Goal: Task Accomplishment & Management: Complete application form

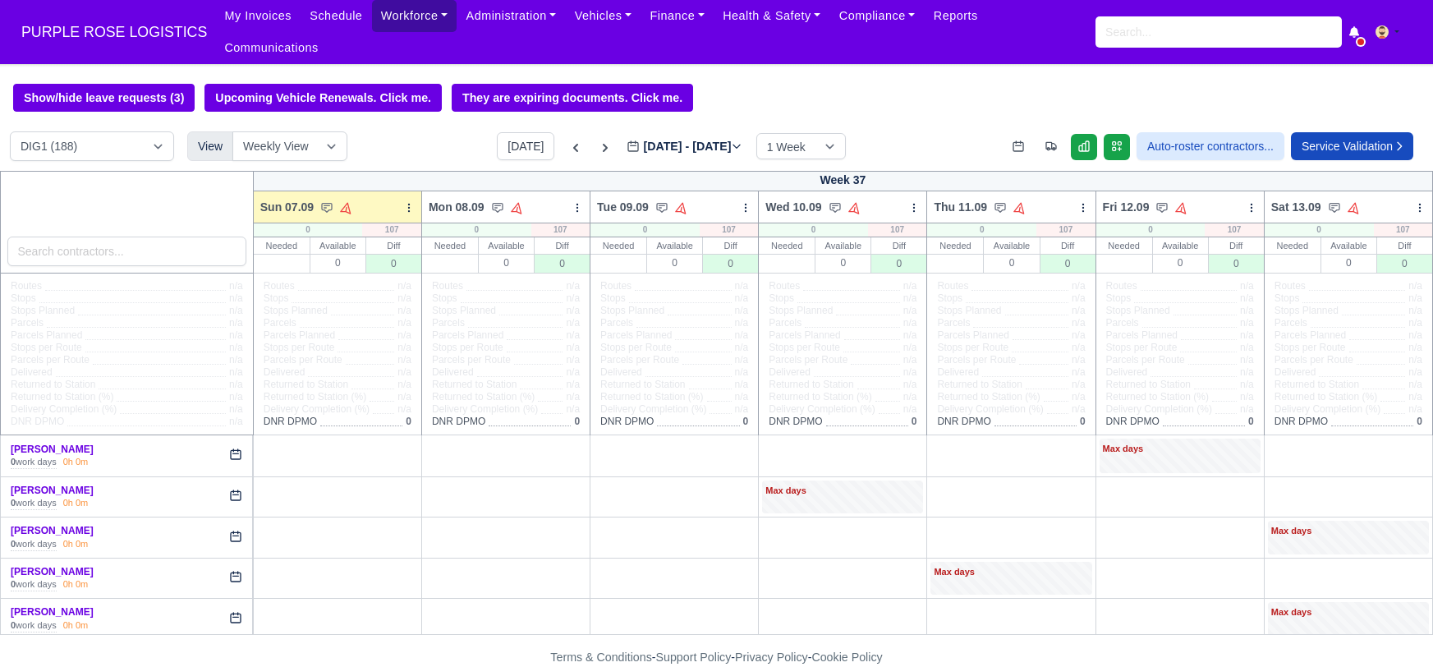
click at [389, 14] on link "Workforce" at bounding box center [414, 16] width 85 height 32
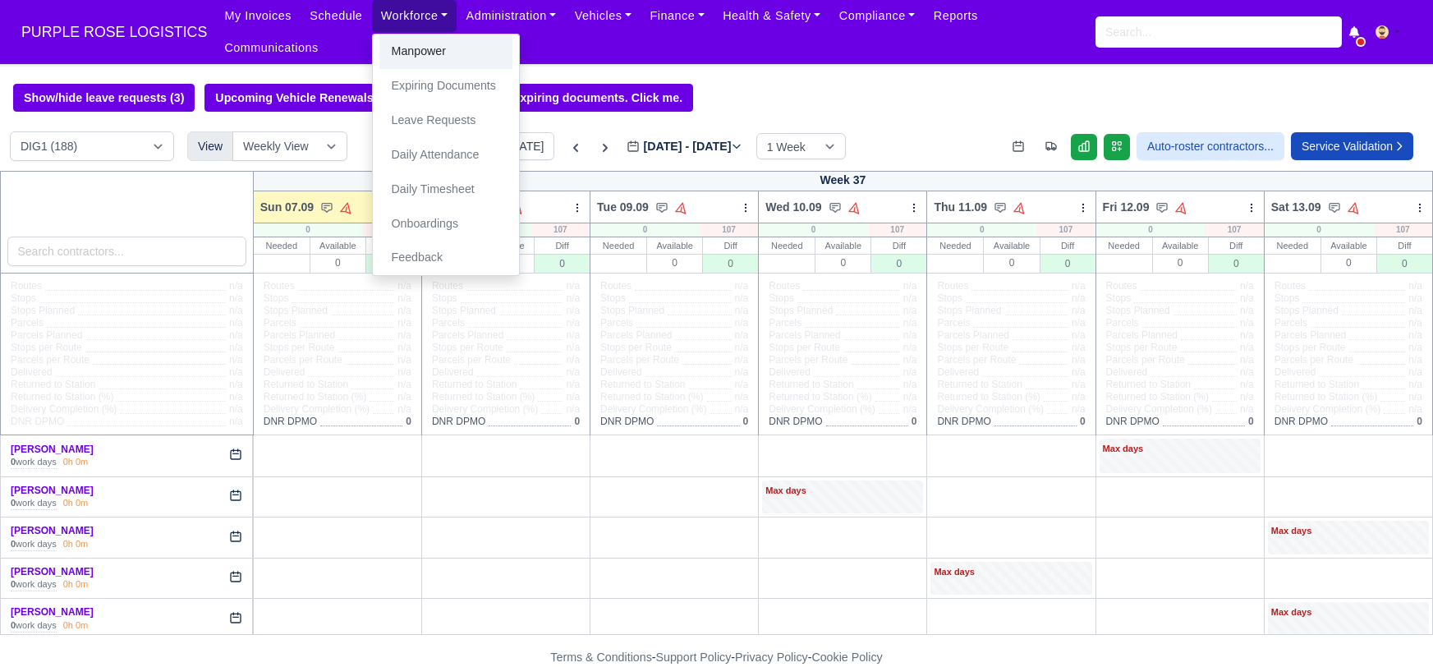
click at [396, 48] on link "Manpower" at bounding box center [445, 51] width 133 height 34
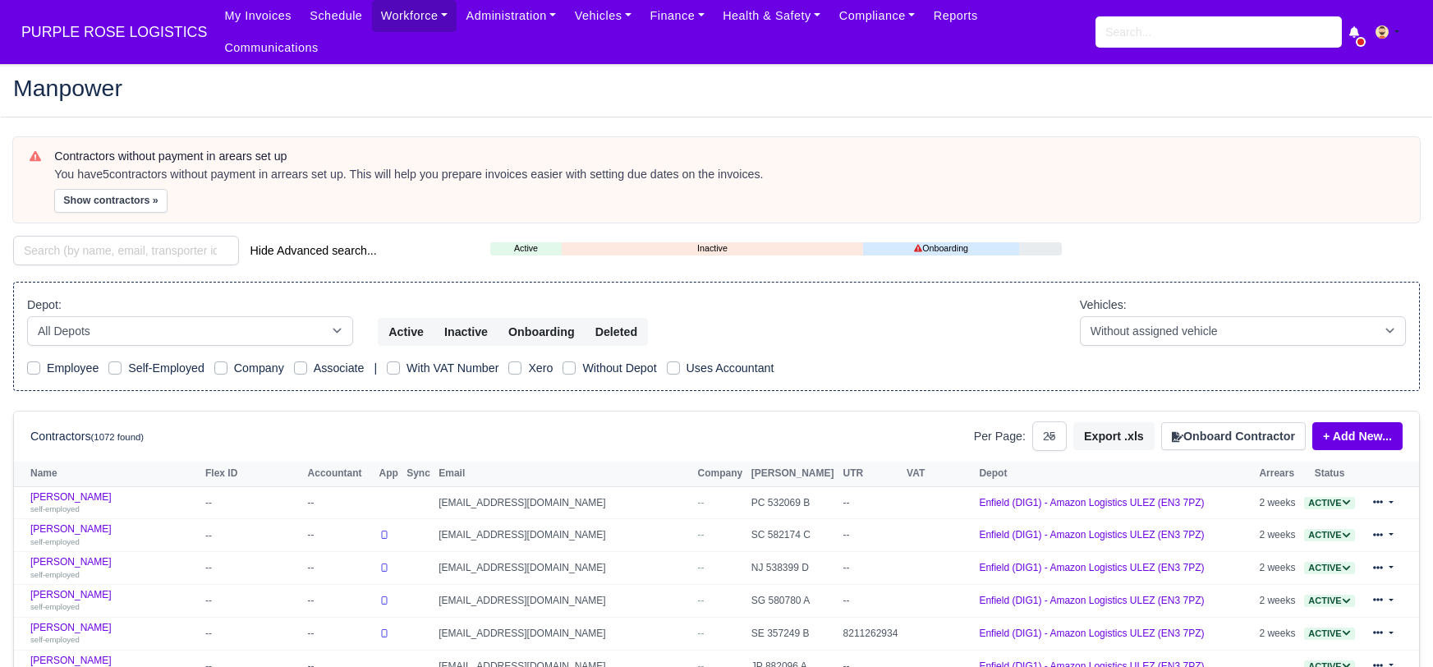
select select "25"
click at [94, 236] on input "search" at bounding box center [126, 251] width 226 height 30
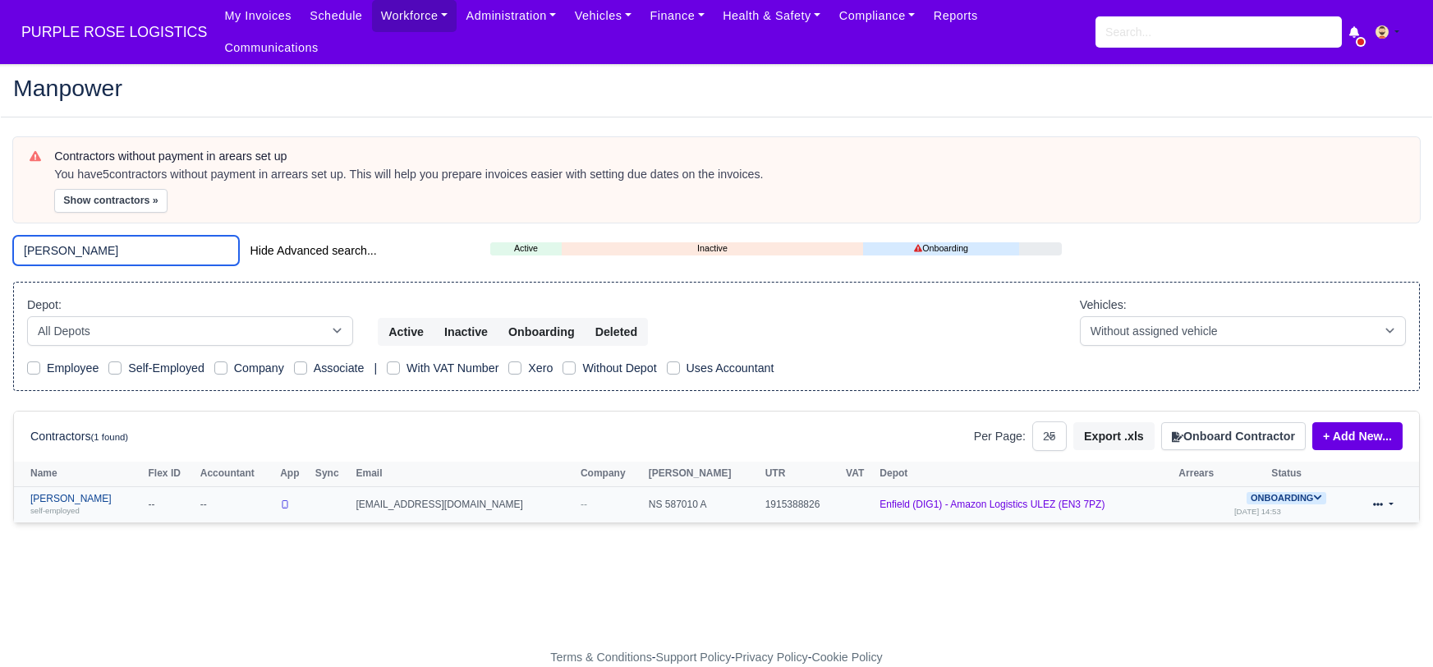
type input "jason"
click at [71, 493] on link "Jason Russon self-employed" at bounding box center [85, 505] width 110 height 24
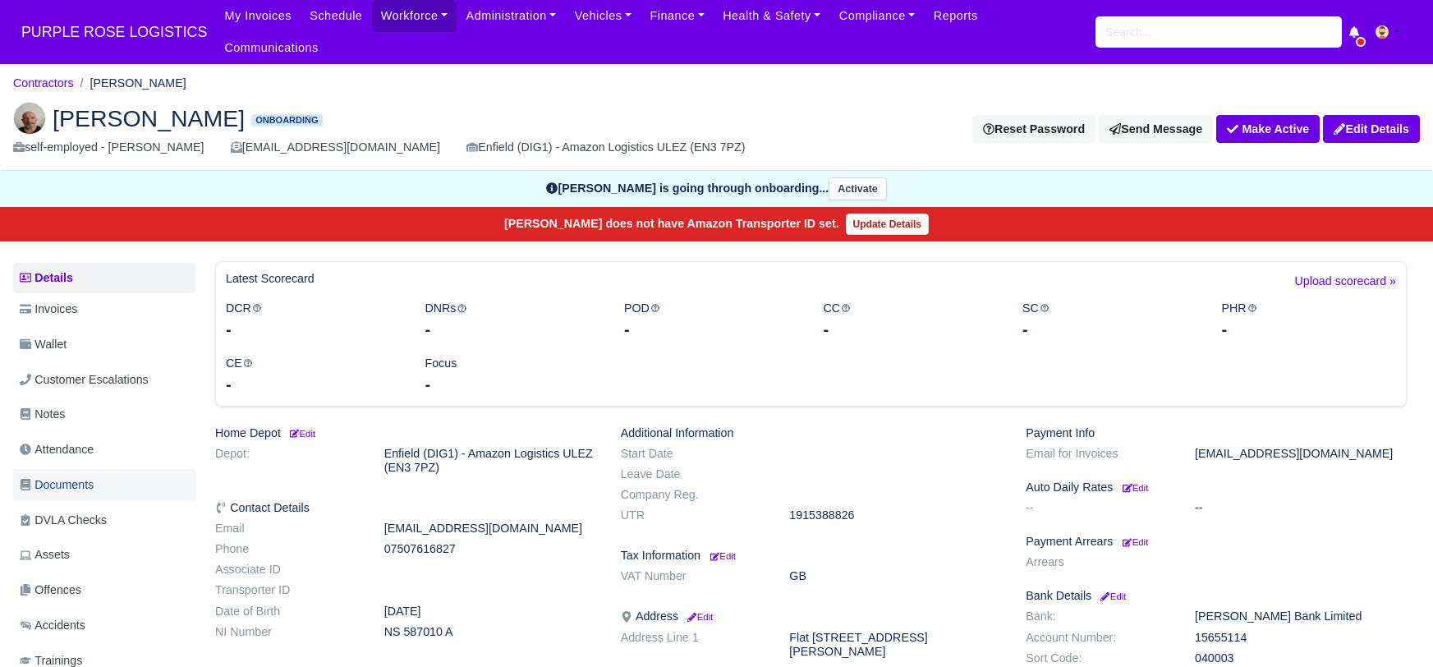
click at [99, 469] on link "Documents" at bounding box center [104, 485] width 182 height 32
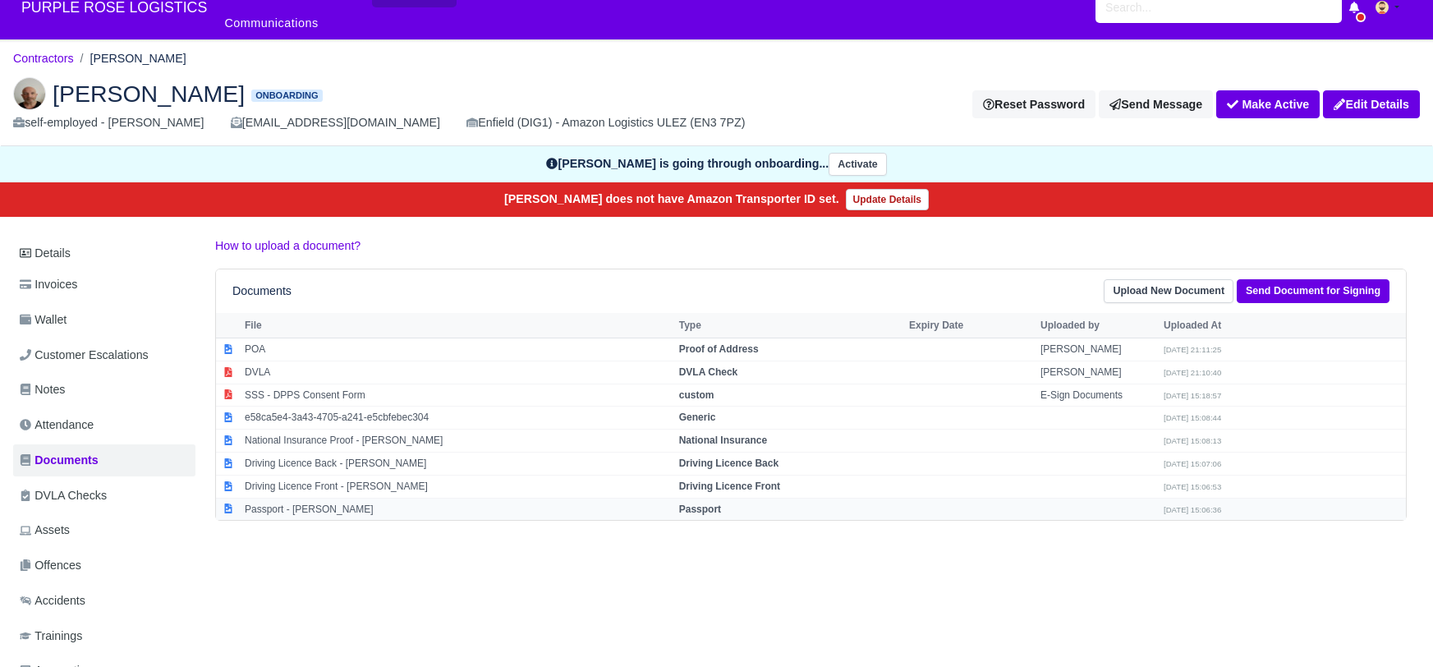
scroll to position [25, 0]
click at [701, 503] on strong "Passport" at bounding box center [700, 508] width 42 height 11
select select "passport"
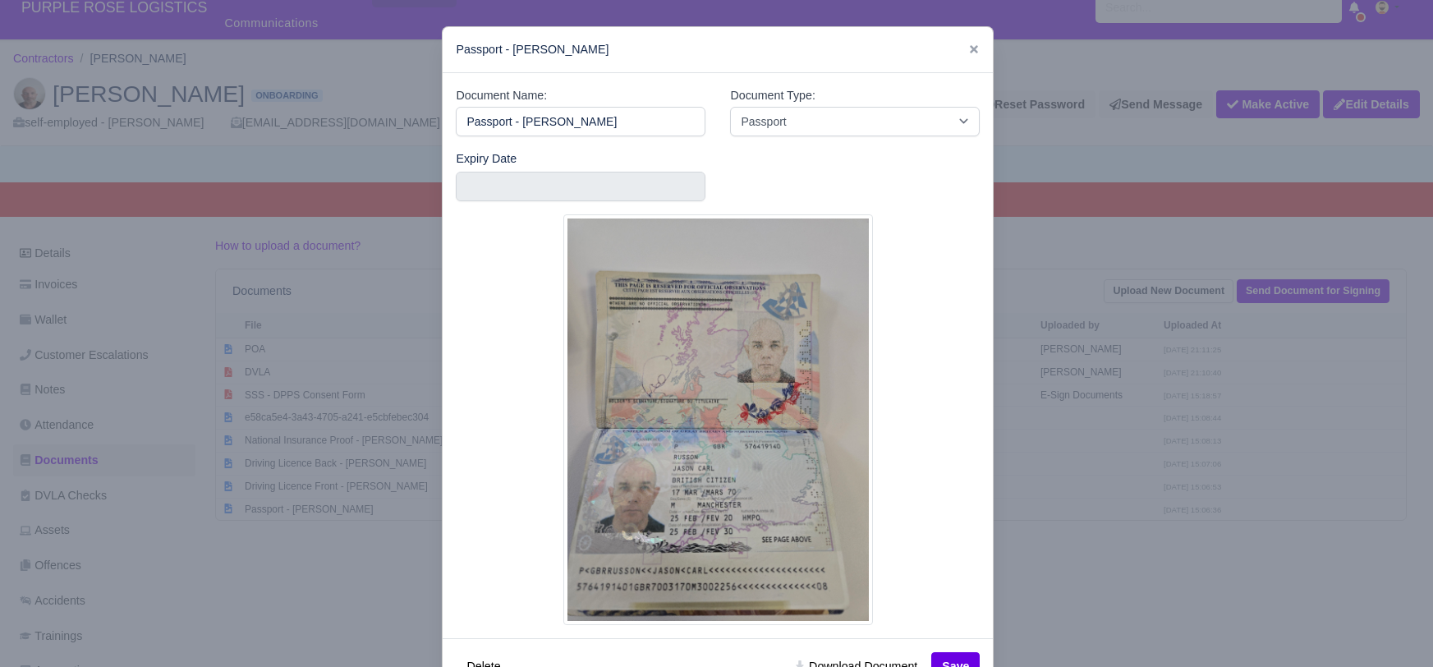
click at [1133, 561] on div at bounding box center [716, 333] width 1433 height 667
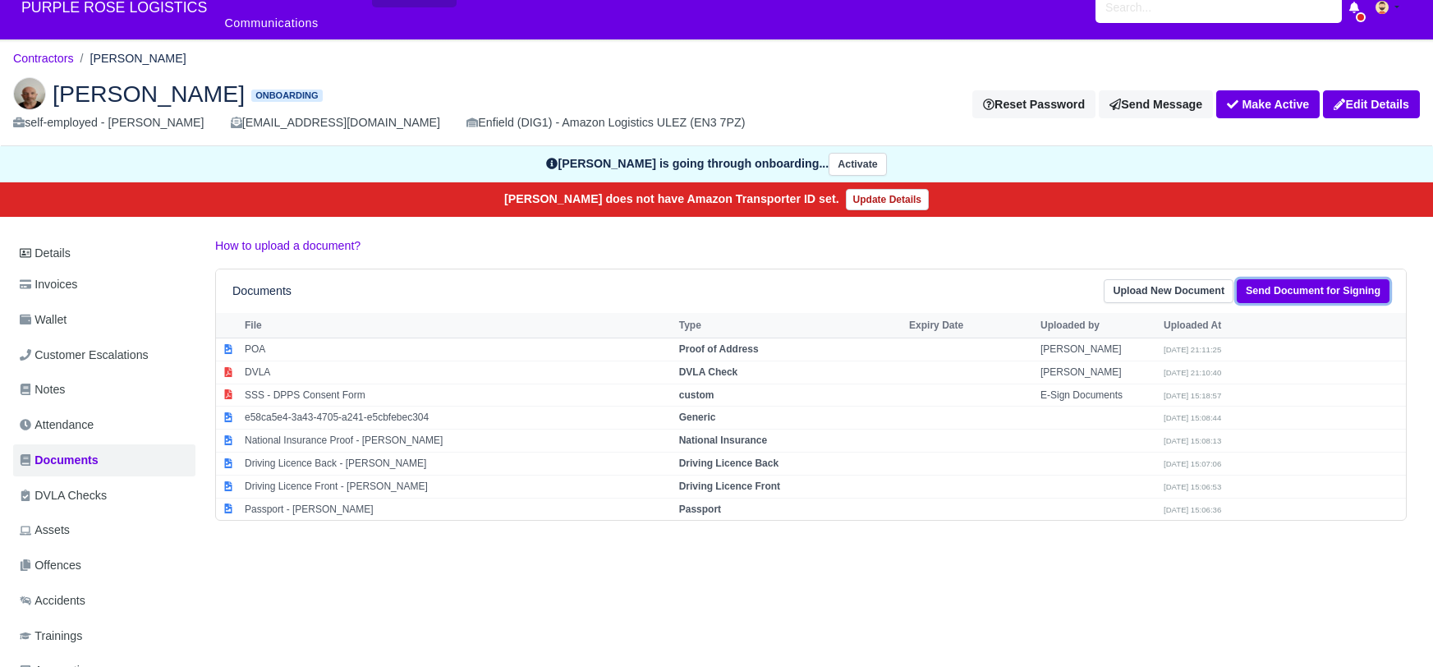
click at [1306, 279] on link "Send Document for Signing" at bounding box center [1313, 291] width 153 height 24
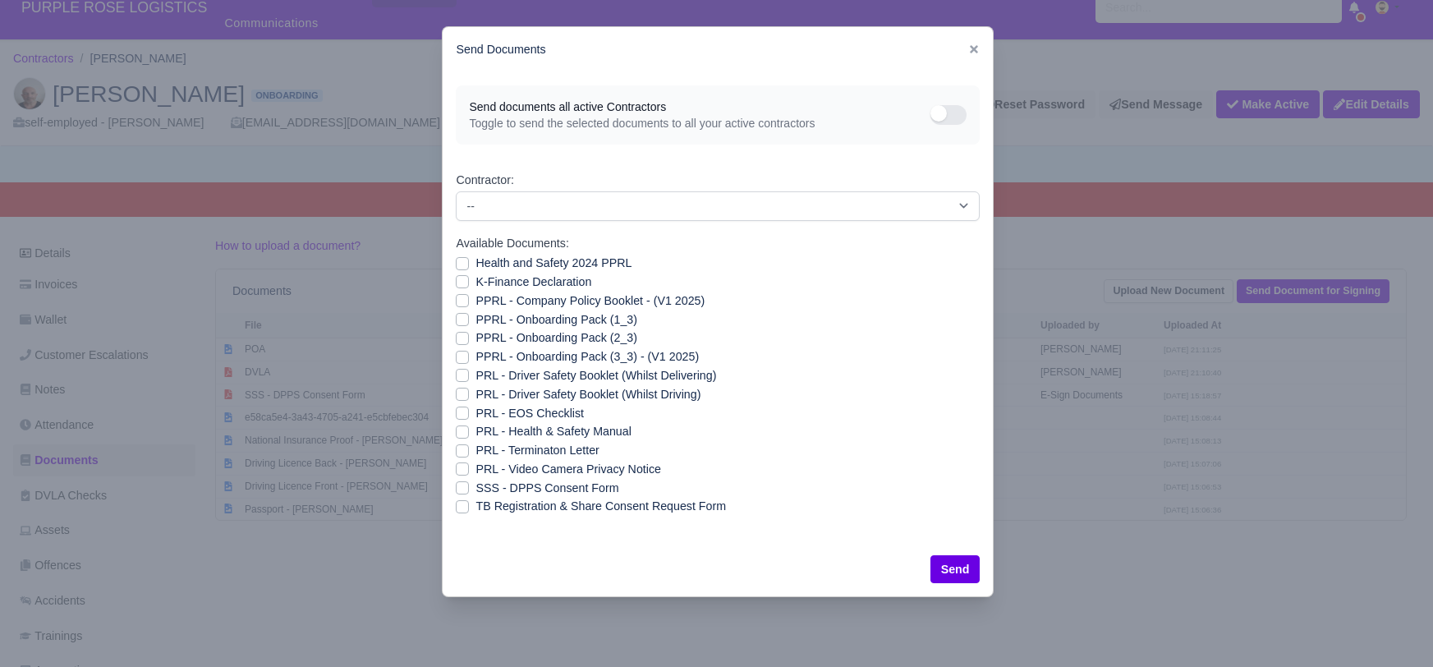
click at [475, 263] on label "Health and Safety 2024 PPRL" at bounding box center [553, 263] width 156 height 19
click at [461, 263] on input "Health and Safety 2024 PPRL" at bounding box center [462, 260] width 13 height 13
checkbox input "true"
click at [459, 292] on div "PPRL - Company Policy Booklet - (V1 2025)" at bounding box center [718, 300] width 524 height 19
click at [475, 284] on label "K-Finance Declaration" at bounding box center [533, 282] width 116 height 19
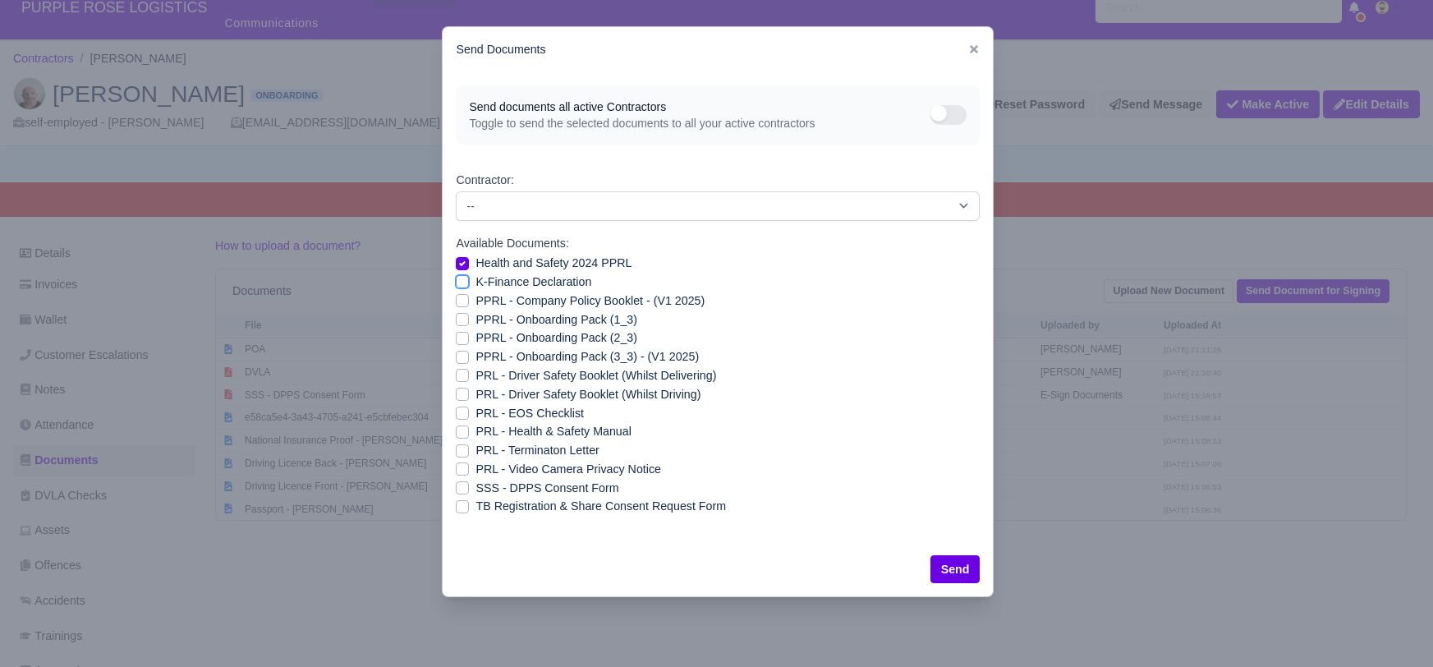
click at [464, 284] on input "K-Finance Declaration" at bounding box center [462, 279] width 13 height 13
checkbox input "true"
click at [475, 297] on label "PPRL - Company Policy Booklet - (V1 2025)" at bounding box center [589, 300] width 229 height 19
click at [461, 297] on input "PPRL - Company Policy Booklet - (V1 2025)" at bounding box center [462, 297] width 13 height 13
checkbox input "true"
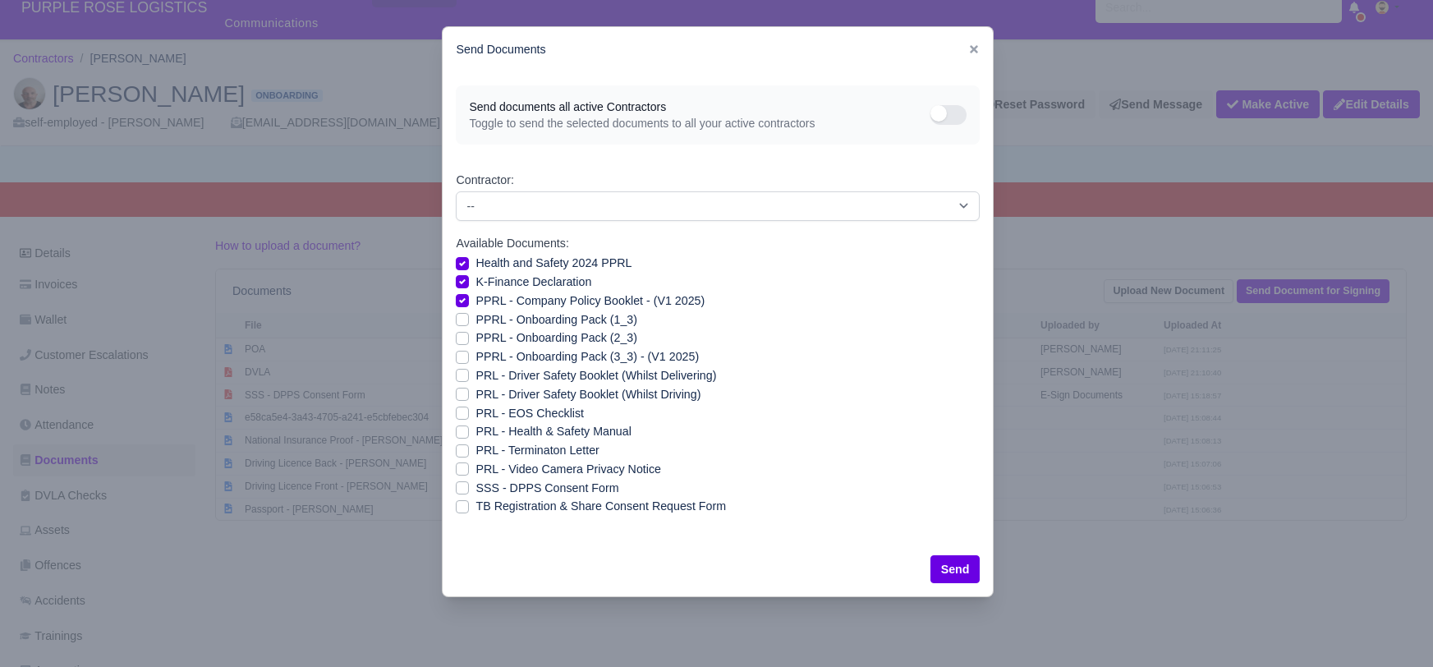
click at [475, 321] on label "PPRL - Onboarding Pack (1_3)" at bounding box center [555, 319] width 161 height 19
click at [466, 321] on input "PPRL - Onboarding Pack (1_3)" at bounding box center [462, 316] width 13 height 13
checkbox input "true"
click at [475, 337] on label "PPRL - Onboarding Pack (2_3)" at bounding box center [555, 337] width 161 height 19
click at [466, 337] on input "PPRL - Onboarding Pack (2_3)" at bounding box center [462, 334] width 13 height 13
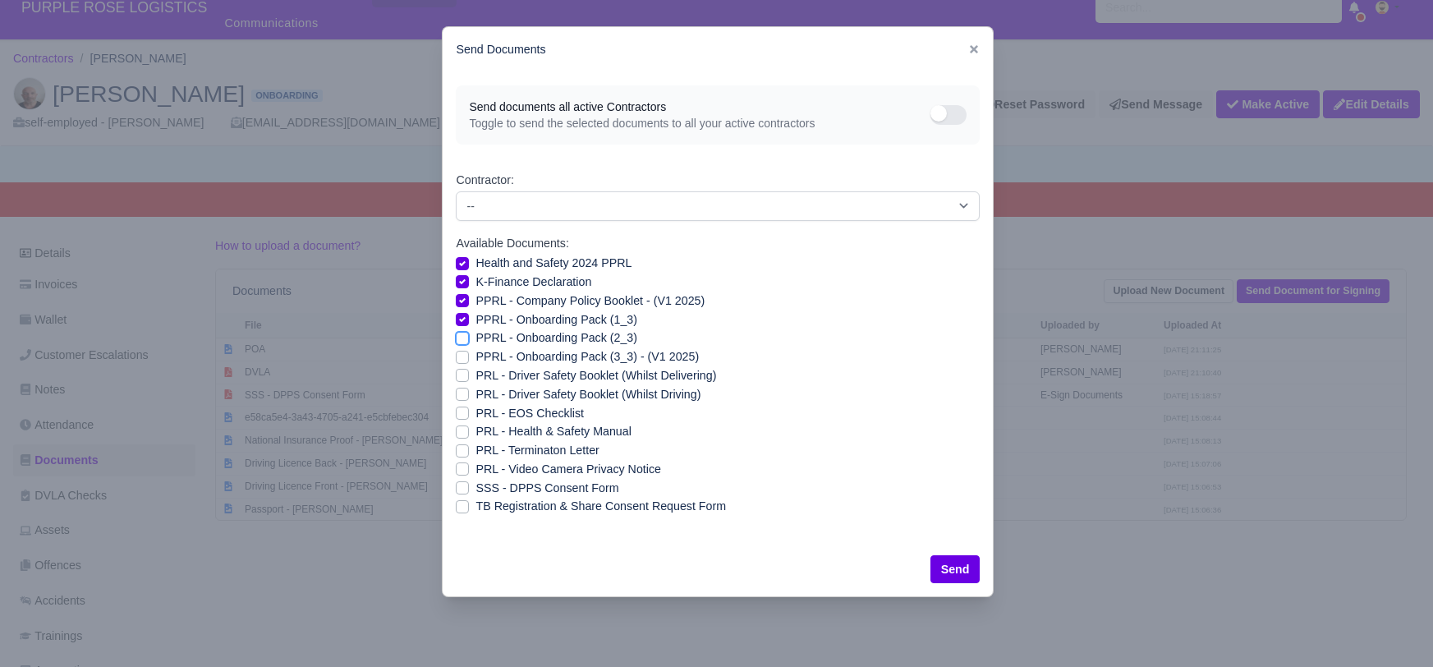
checkbox input "true"
click at [475, 356] on label "PPRL - Onboarding Pack (3_3) - (V1 2025)" at bounding box center [586, 356] width 223 height 19
click at [463, 356] on input "PPRL - Onboarding Pack (3_3) - (V1 2025)" at bounding box center [462, 353] width 13 height 13
checkbox input "true"
click at [475, 372] on label "PRL - Driver Safety Booklet (Whilst Delivering)" at bounding box center [595, 375] width 241 height 19
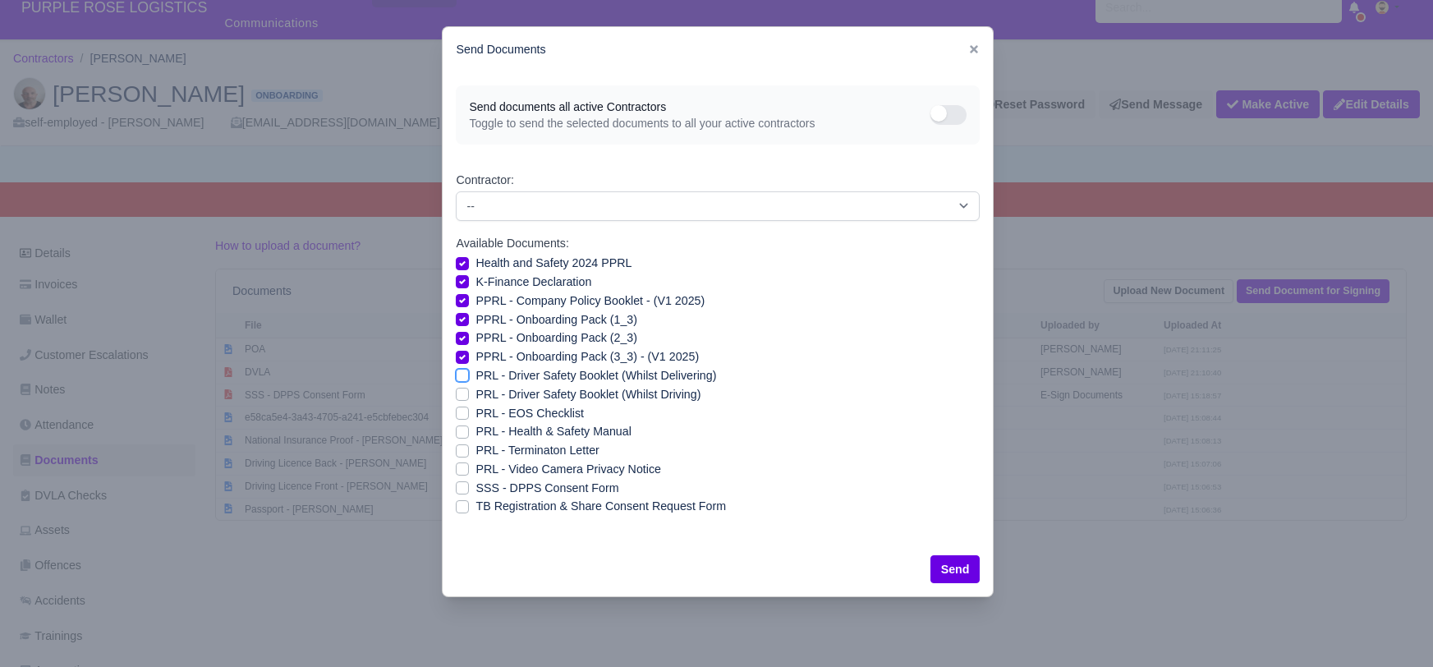
click at [457, 372] on input "PRL - Driver Safety Booklet (Whilst Delivering)" at bounding box center [462, 372] width 13 height 13
checkbox input "true"
click at [475, 393] on label "PRL - Driver Safety Booklet (Whilst Driving)" at bounding box center [587, 394] width 225 height 19
click at [462, 393] on input "PRL - Driver Safety Booklet (Whilst Driving)" at bounding box center [462, 391] width 13 height 13
checkbox input "true"
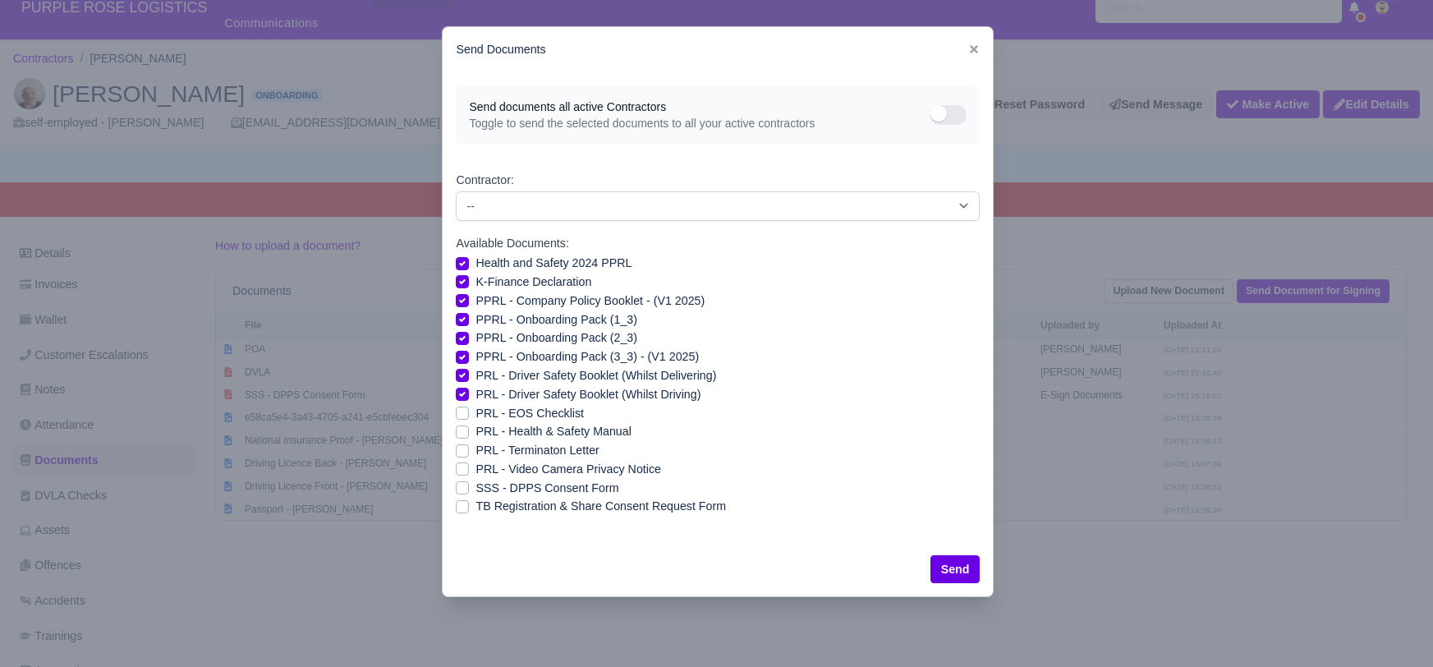
click at [475, 429] on label "PRL - Health & Safety Manual" at bounding box center [552, 431] width 155 height 19
click at [458, 429] on input "PRL - Health & Safety Manual" at bounding box center [462, 428] width 13 height 13
checkbox input "true"
click at [475, 468] on label "PRL - Video Camera Privacy Notice" at bounding box center [567, 469] width 185 height 19
click at [461, 468] on input "PRL - Video Camera Privacy Notice" at bounding box center [462, 466] width 13 height 13
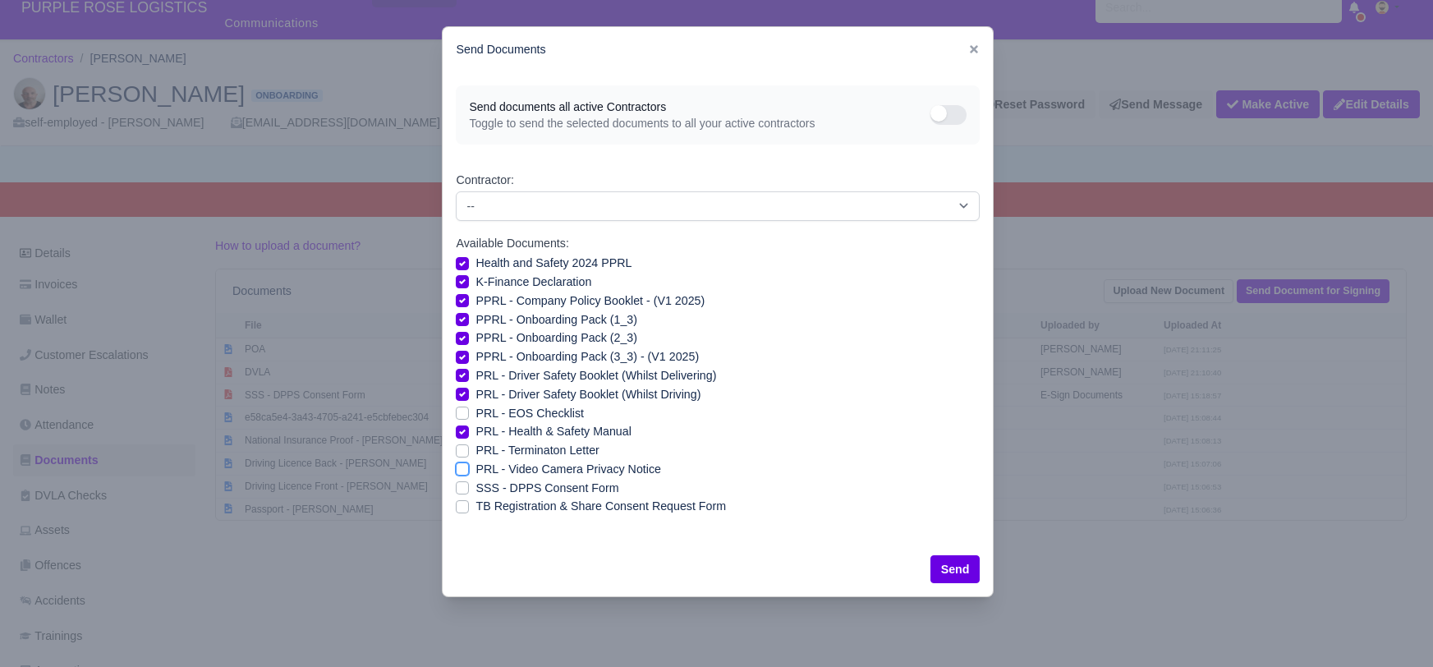
checkbox input "true"
click at [945, 578] on button "Send" at bounding box center [955, 569] width 50 height 28
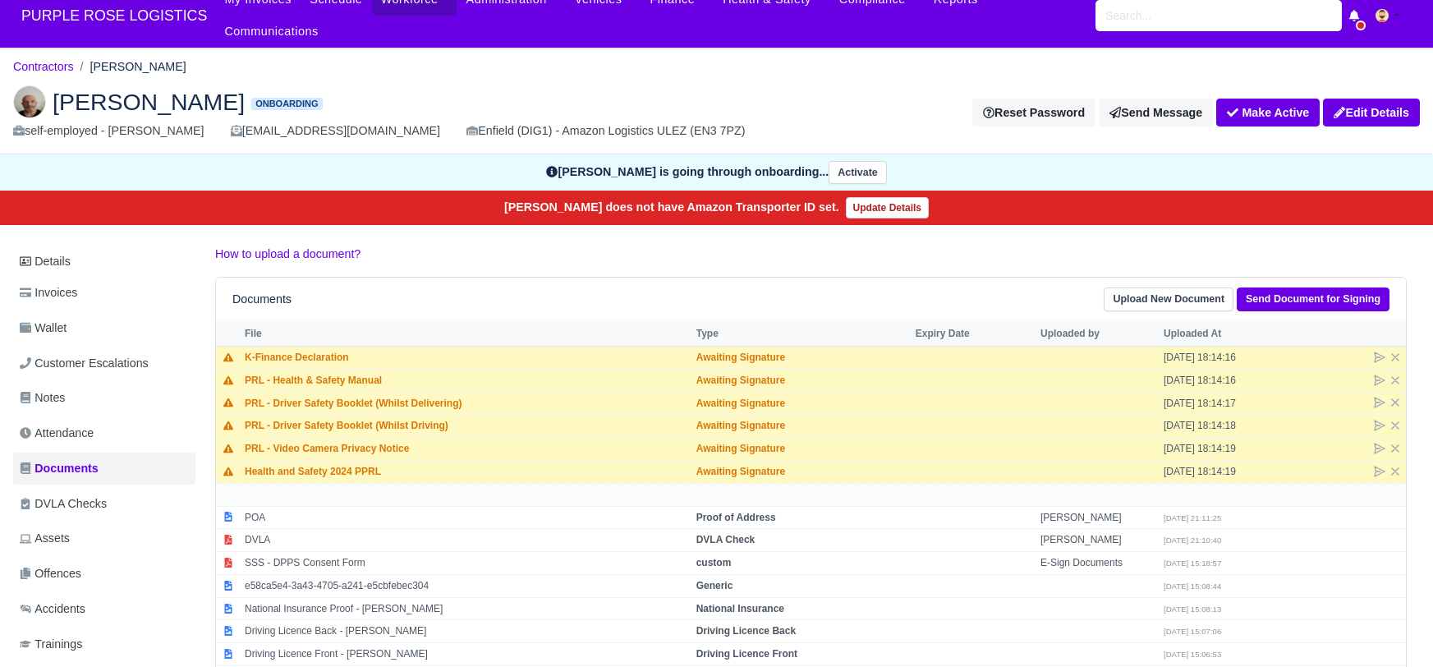
scroll to position [16, 0]
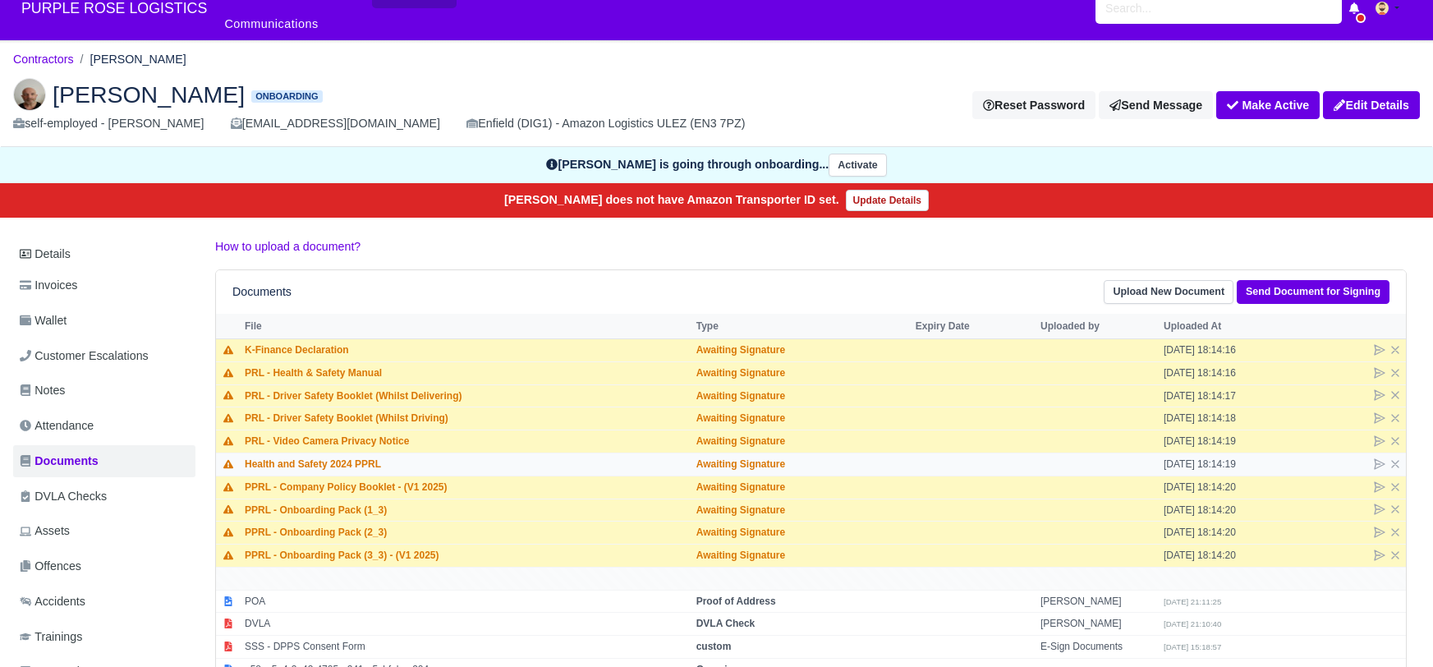
scroll to position [25, 0]
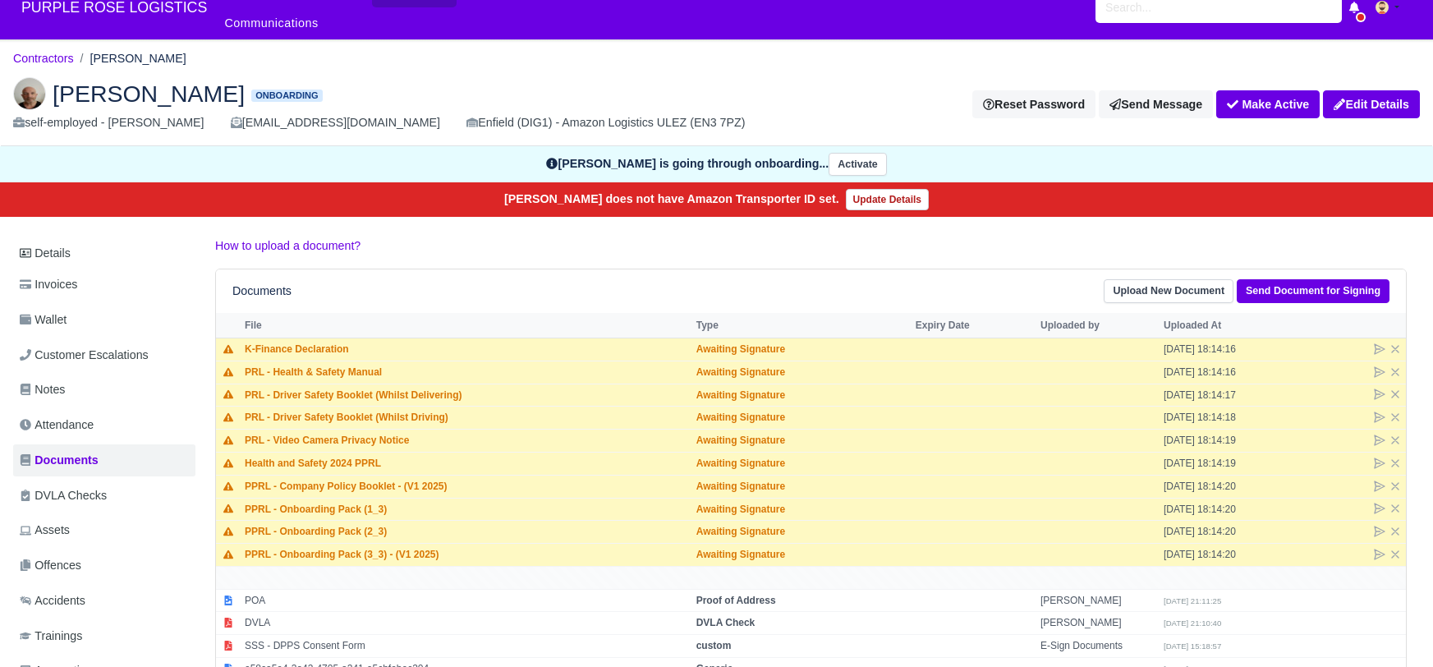
click at [381, 64] on div "Jason Russon Onboarding self-employed - Jason Russon jasonrussoncss25@gmail.com…" at bounding box center [716, 105] width 1431 height 82
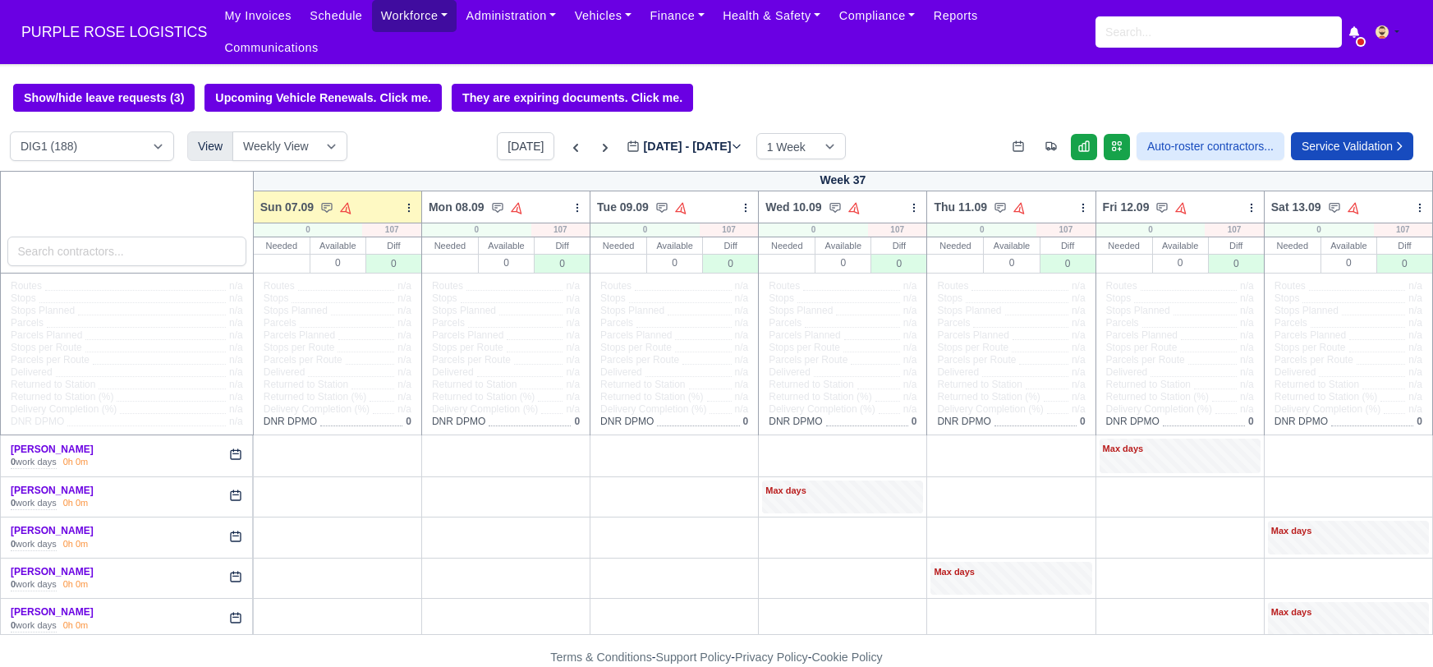
click at [383, 23] on link "Workforce" at bounding box center [414, 16] width 85 height 32
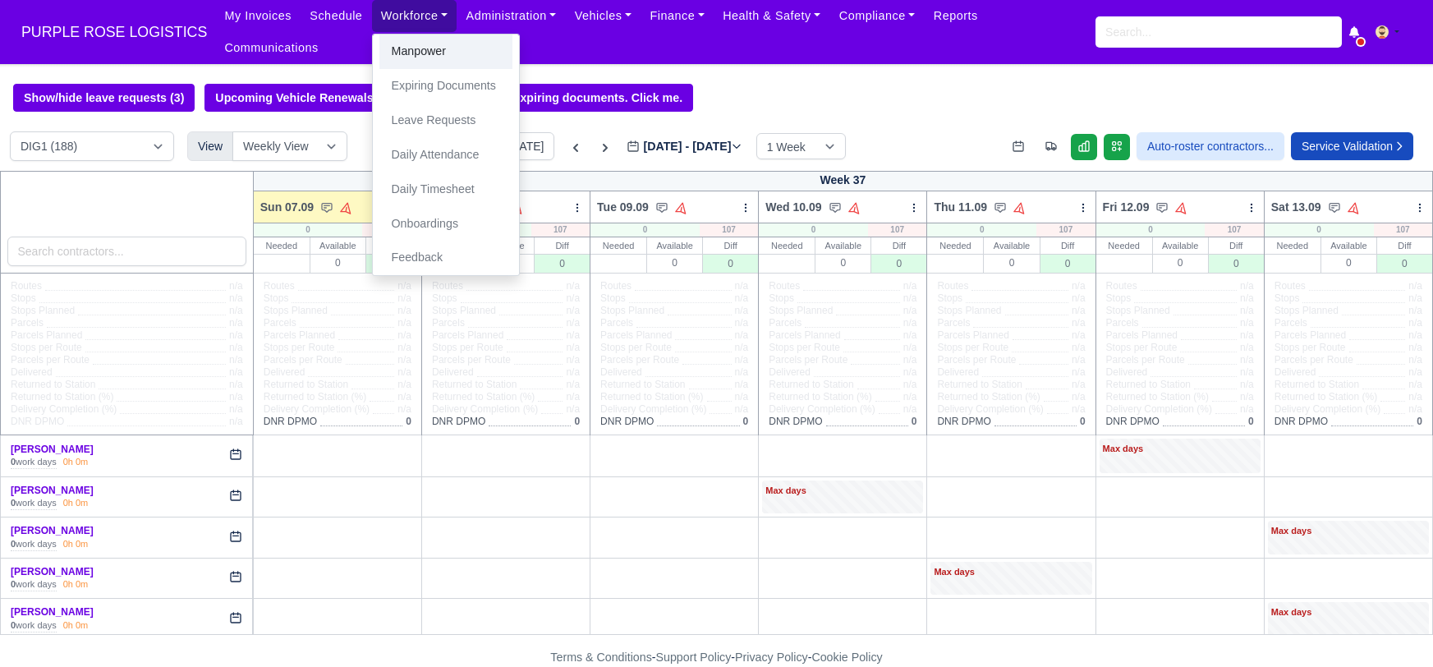
click at [399, 57] on link "Manpower" at bounding box center [445, 51] width 133 height 34
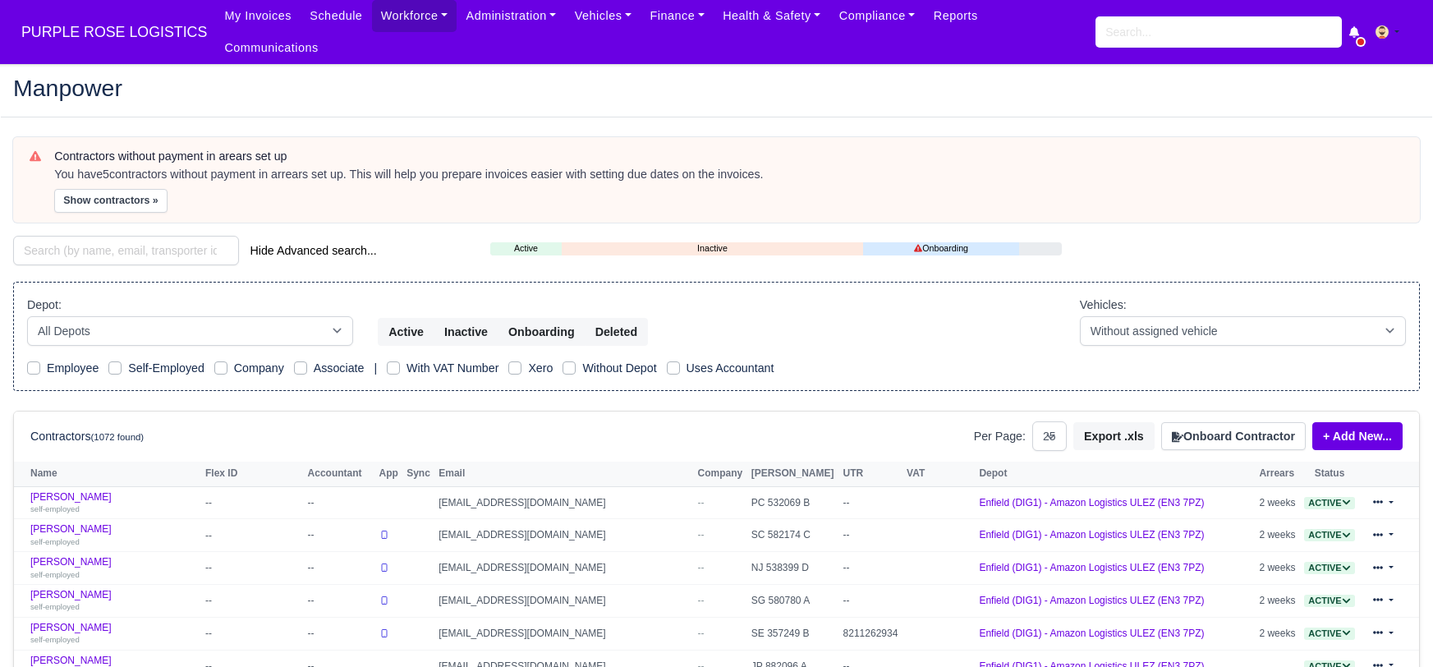
select select "25"
click at [165, 236] on input "search" at bounding box center [126, 251] width 226 height 30
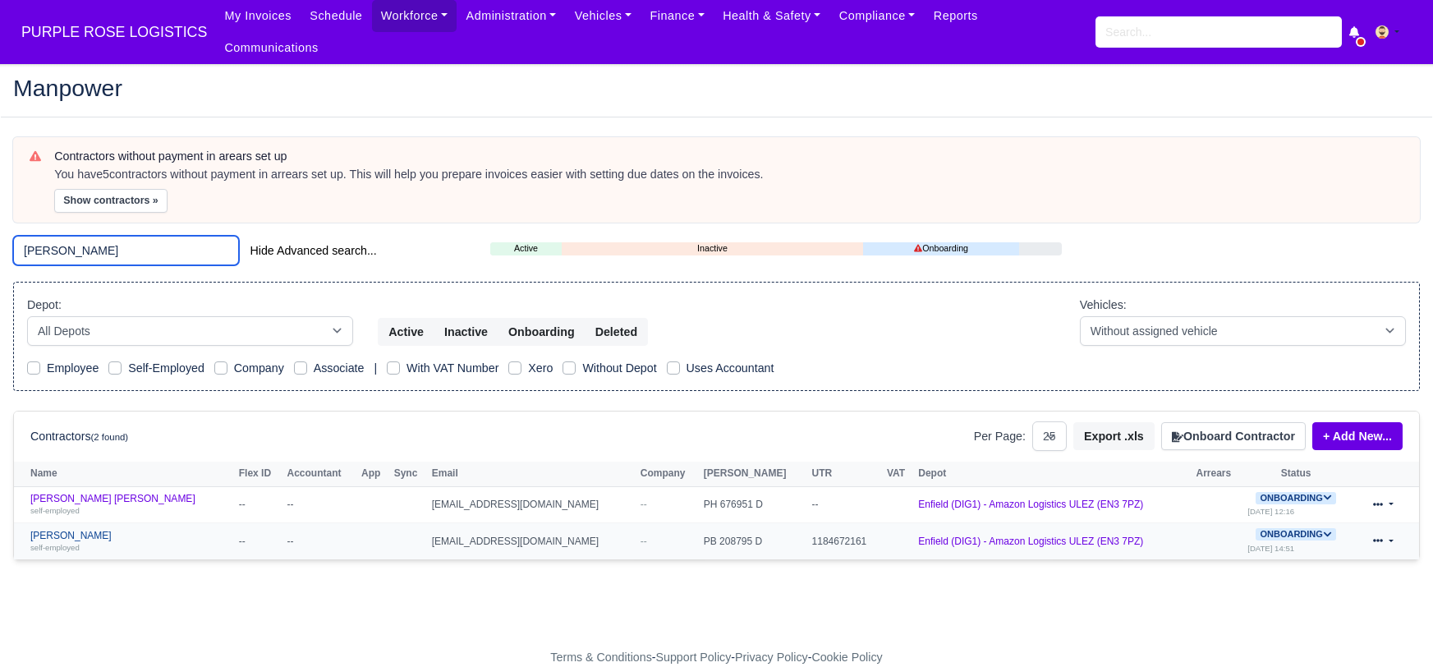
type input "[PERSON_NAME]"
click at [92, 530] on link "[PERSON_NAME] self-employed" at bounding box center [130, 542] width 200 height 24
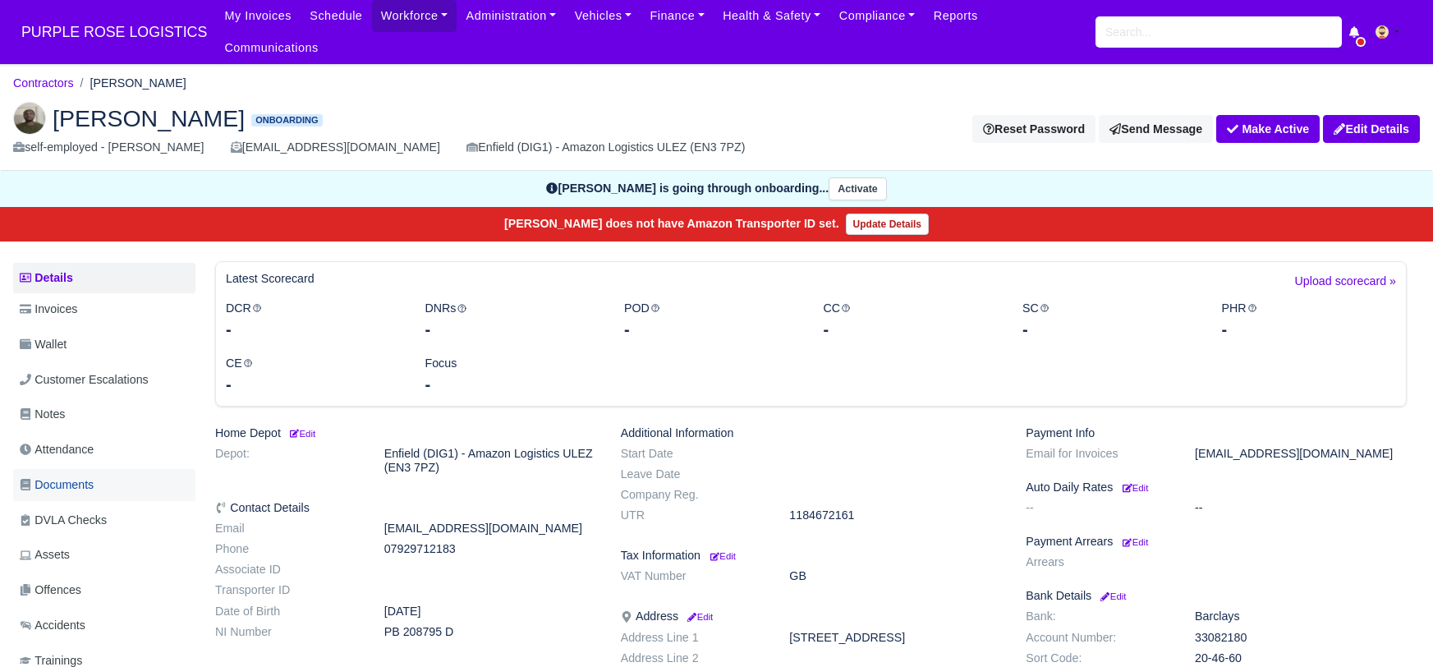
click at [61, 475] on span "Documents" at bounding box center [57, 484] width 74 height 19
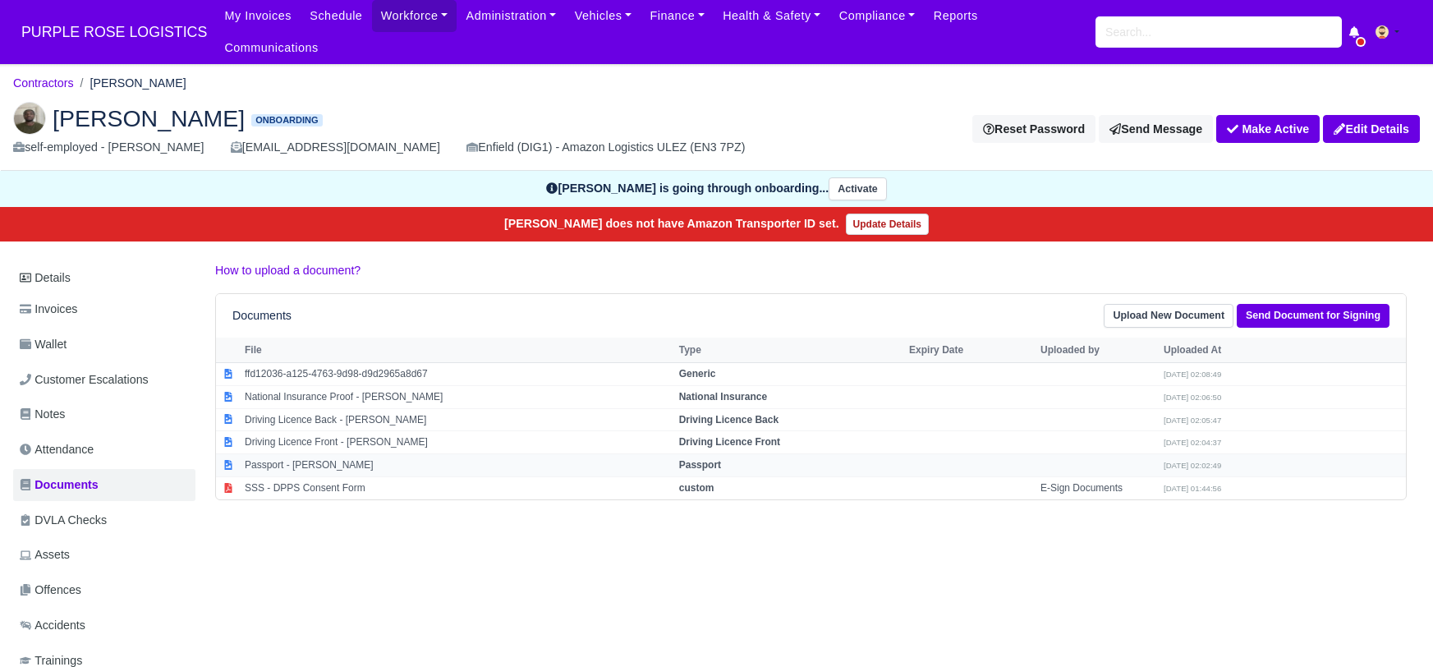
drag, startPoint x: 724, startPoint y: 420, endPoint x: 760, endPoint y: 433, distance: 38.4
click at [724, 436] on strong "Driving Licence Front" at bounding box center [729, 441] width 101 height 11
select select "driving-licence-front"
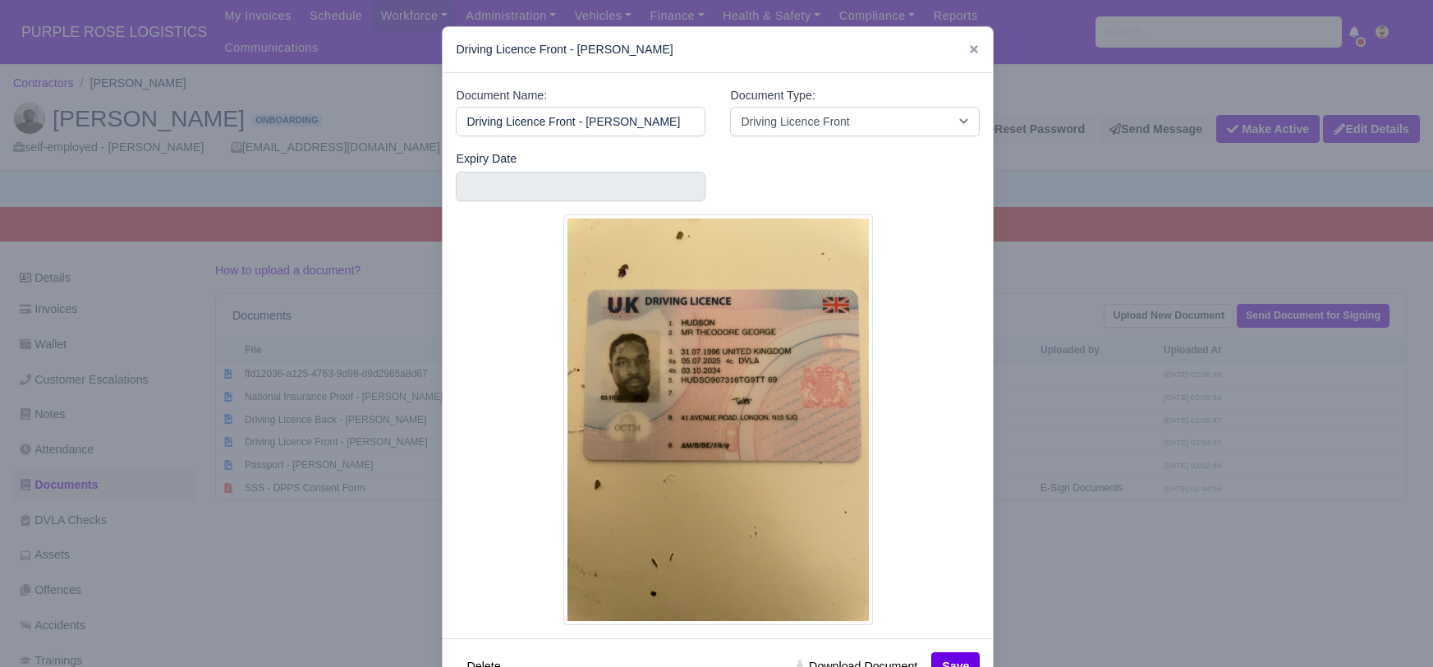
click at [1023, 580] on div at bounding box center [716, 333] width 1433 height 667
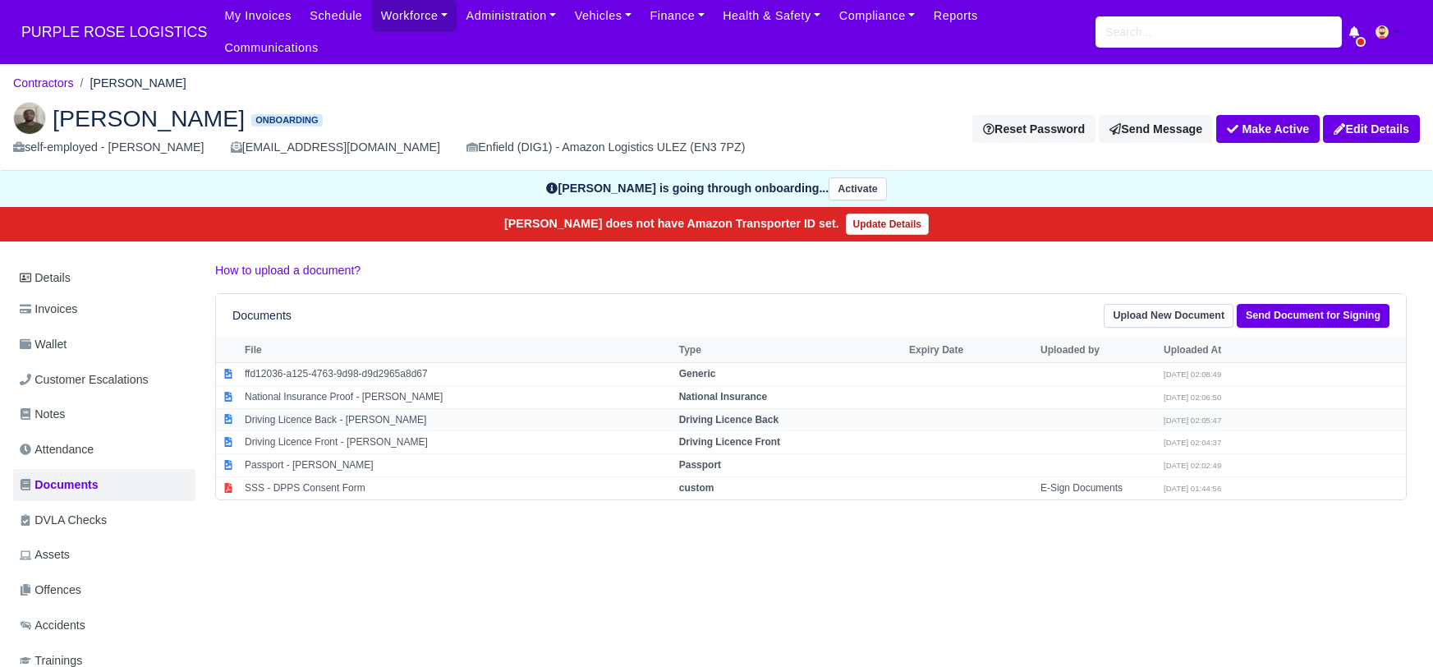
click at [759, 414] on strong "Driving Licence Back" at bounding box center [728, 419] width 99 height 11
select select "driving-licence-back"
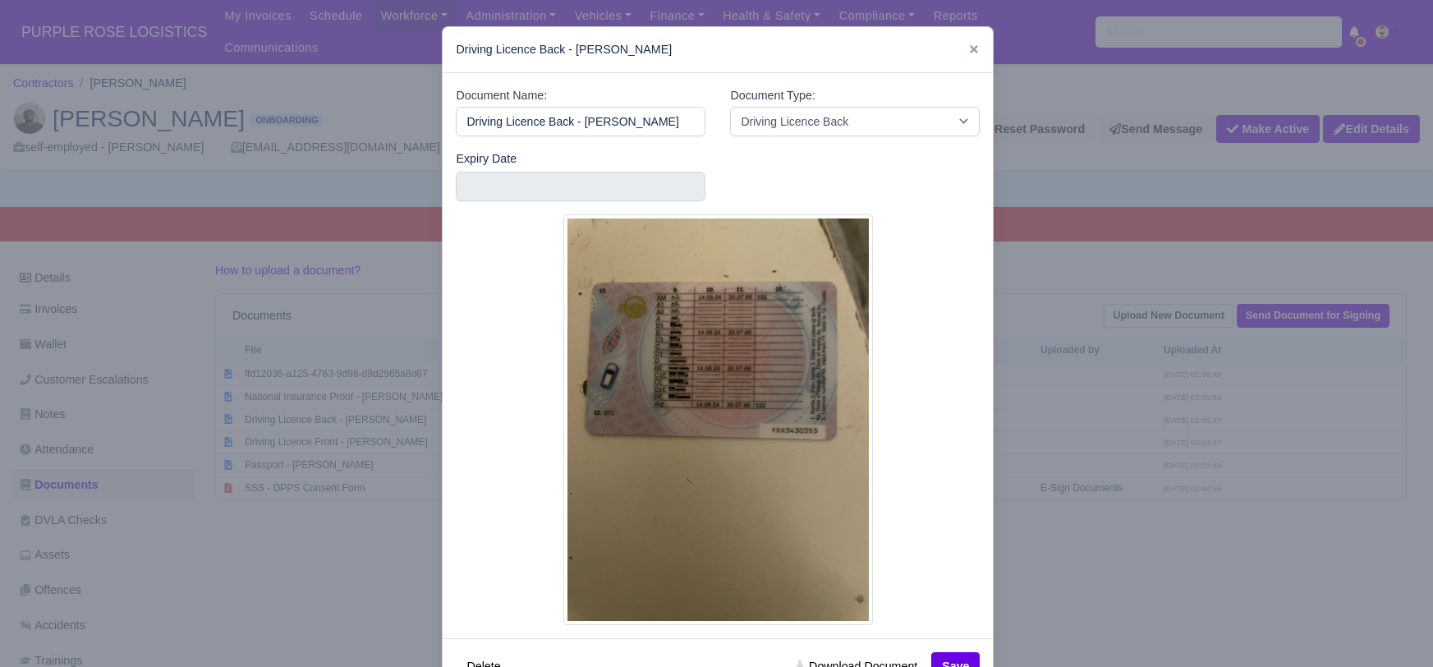
click at [1016, 599] on div at bounding box center [716, 333] width 1433 height 667
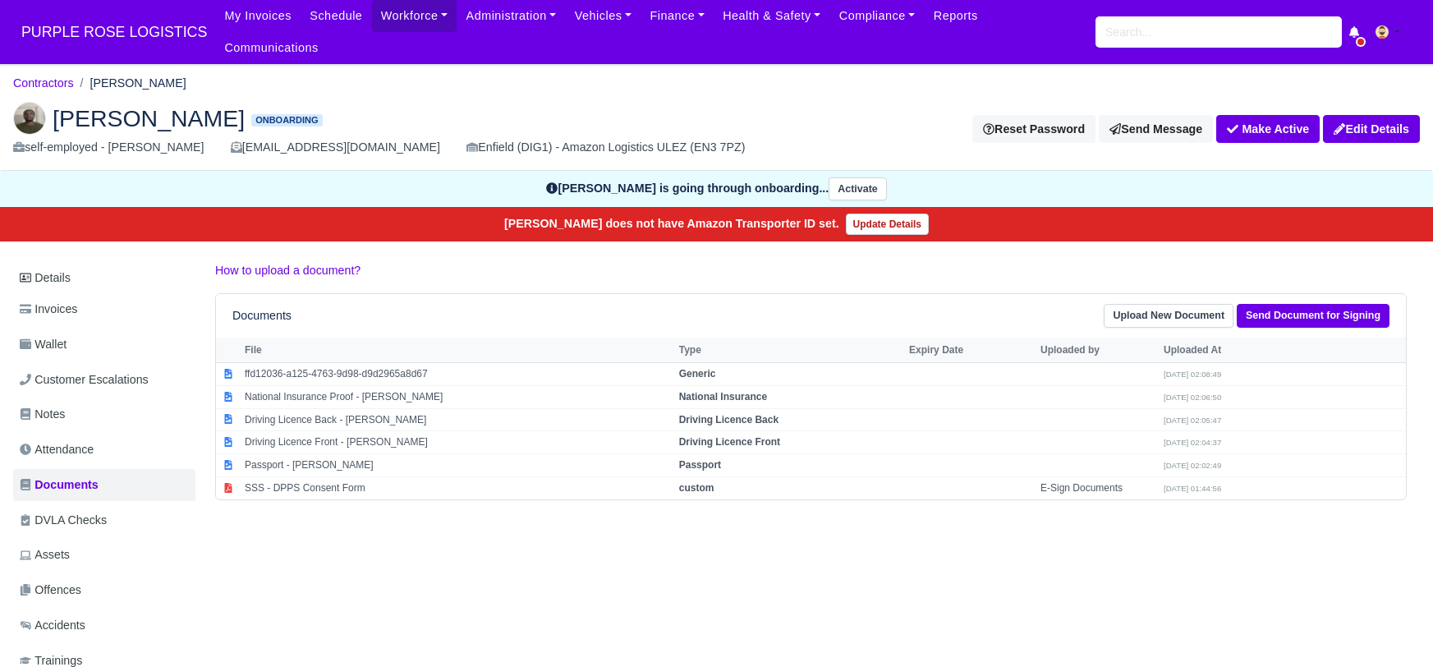
click at [484, 548] on div "Details Invoices Wallet Customer Escalations Notes Attendance Documents DVLA Ch…" at bounding box center [716, 537] width 1406 height 553
click at [531, 102] on h2 "[PERSON_NAME] Onboarding" at bounding box center [385, 118] width 745 height 33
